Goal: Find contact information: Find contact information

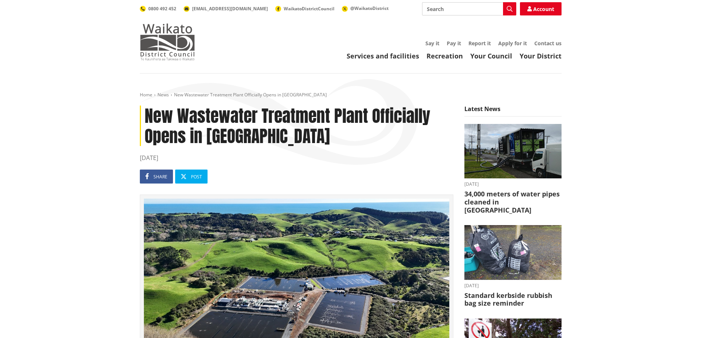
click at [173, 41] on img at bounding box center [167, 42] width 55 height 37
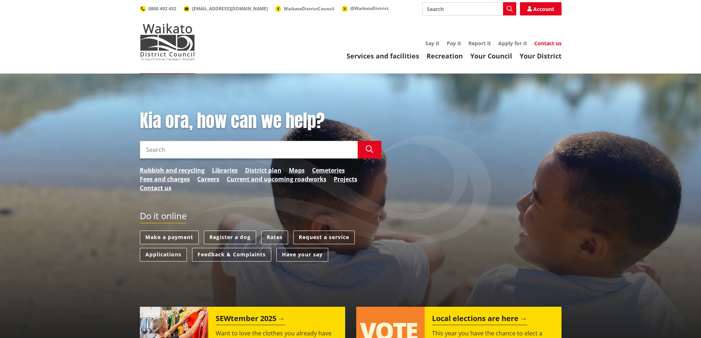
click at [546, 43] on link "Contact us" at bounding box center [548, 43] width 27 height 7
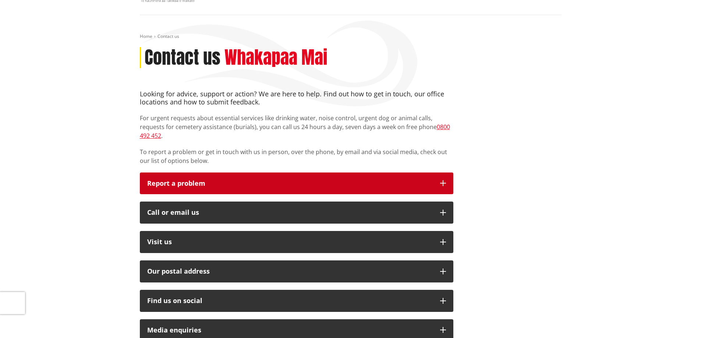
scroll to position [74, 0]
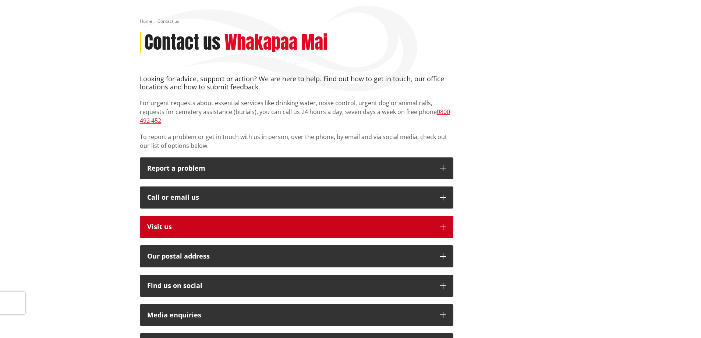
click at [442, 224] on icon "button" at bounding box center [443, 227] width 6 height 6
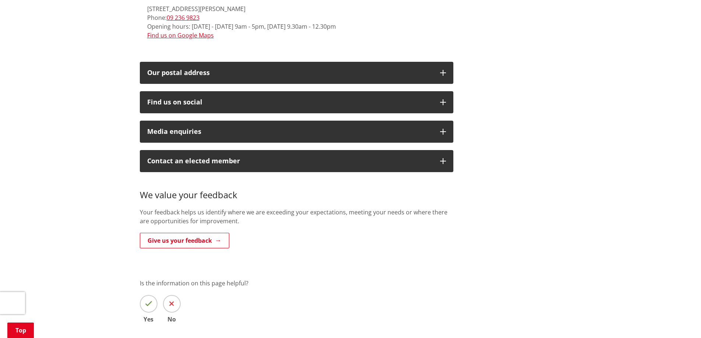
scroll to position [1031, 0]
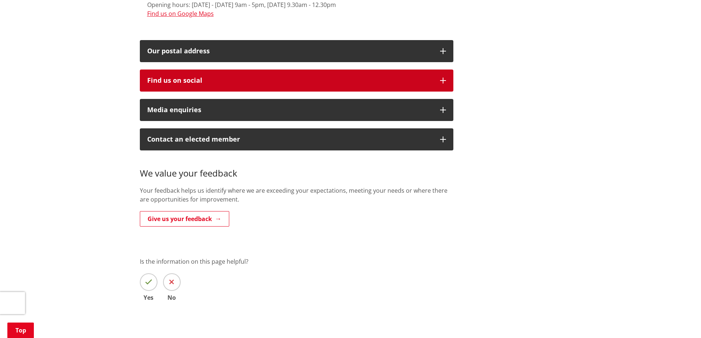
click at [441, 78] on icon "button" at bounding box center [443, 81] width 6 height 6
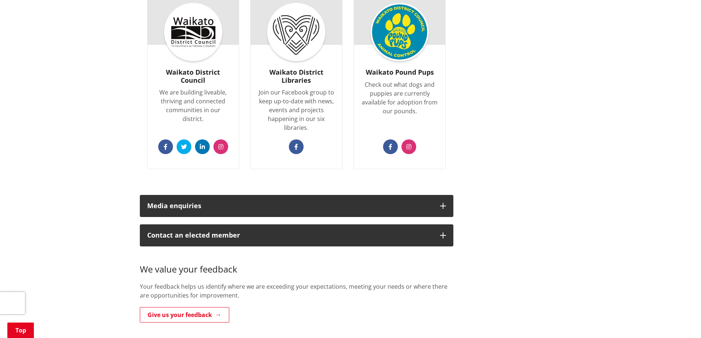
scroll to position [1141, 0]
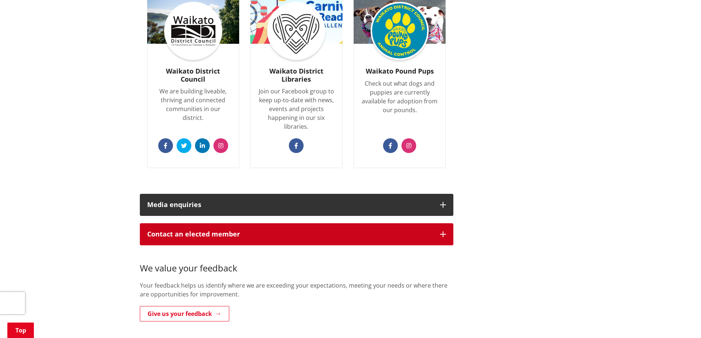
click at [442, 232] on icon "button" at bounding box center [443, 235] width 6 height 6
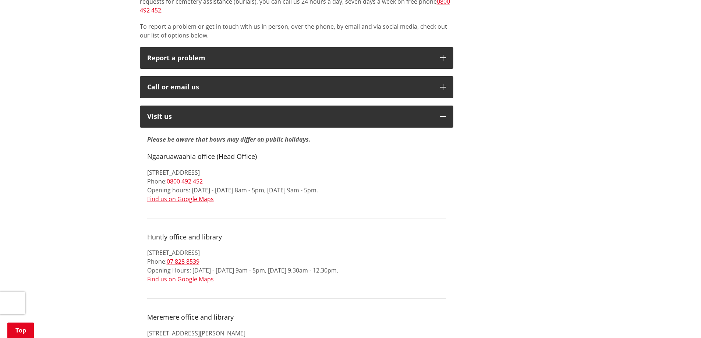
scroll to position [0, 0]
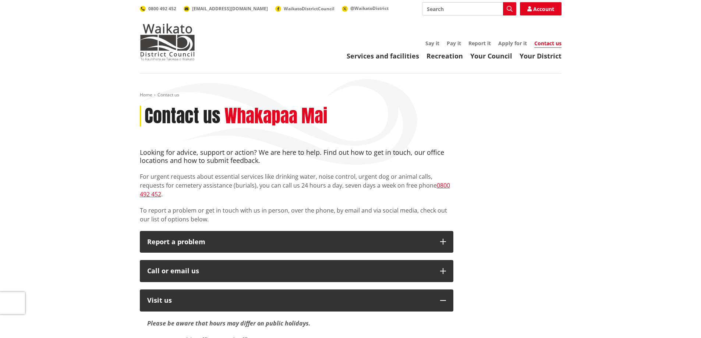
click at [452, 9] on input "Search" at bounding box center [469, 8] width 94 height 13
type input "Raglan"
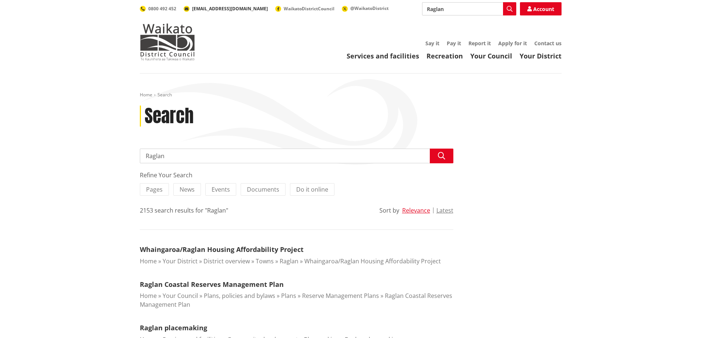
click at [216, 8] on span "[EMAIL_ADDRESS][DOMAIN_NAME]" at bounding box center [230, 9] width 76 height 6
